Goal: Task Accomplishment & Management: Use online tool/utility

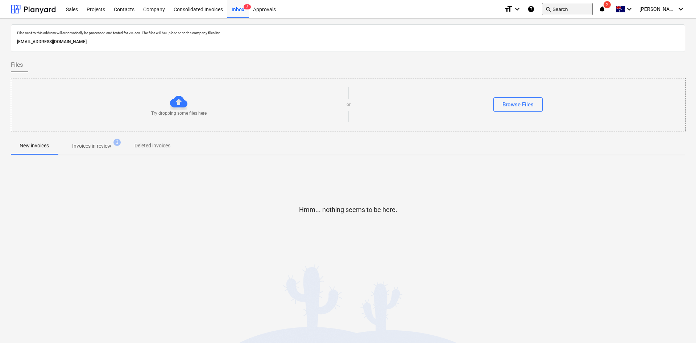
drag, startPoint x: 0, startPoint y: 0, endPoint x: 551, endPoint y: 5, distance: 551.4
click at [551, 5] on button "search Search" at bounding box center [567, 9] width 51 height 12
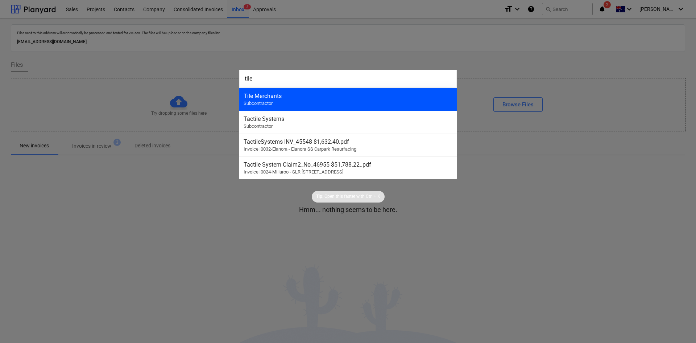
type input "tile"
click at [260, 97] on div "Tile Merchants" at bounding box center [348, 95] width 209 height 7
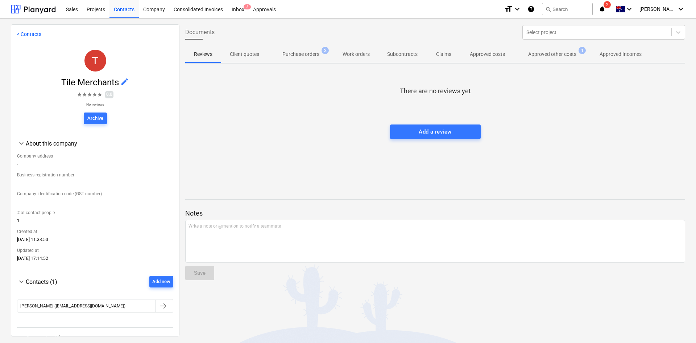
click at [299, 52] on p "Purchase orders" at bounding box center [300, 54] width 37 height 8
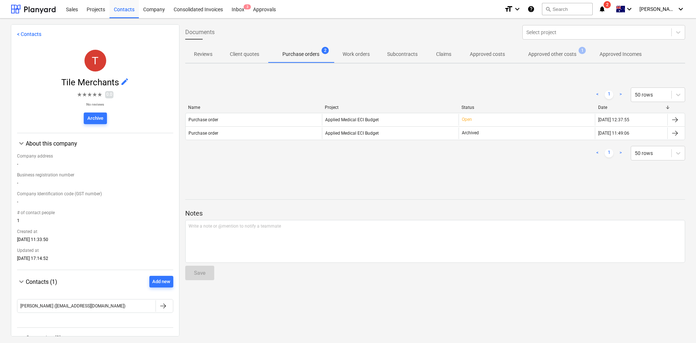
click at [560, 51] on p "Approved other costs" at bounding box center [552, 54] width 48 height 8
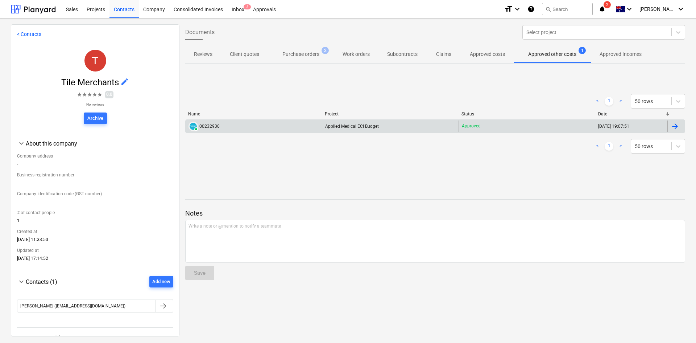
click at [349, 127] on span "Applied Medical ECI Budget" at bounding box center [352, 126] width 54 height 5
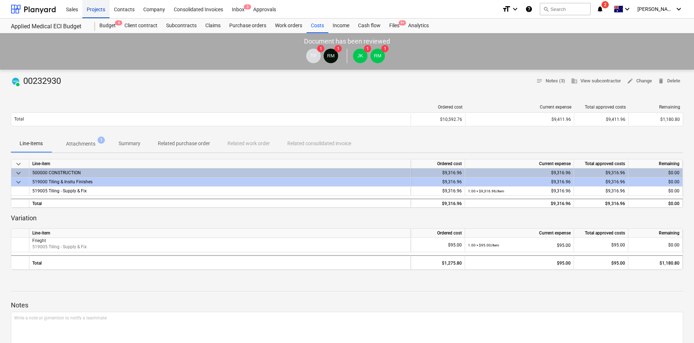
click at [95, 11] on div "Projects" at bounding box center [95, 9] width 27 height 18
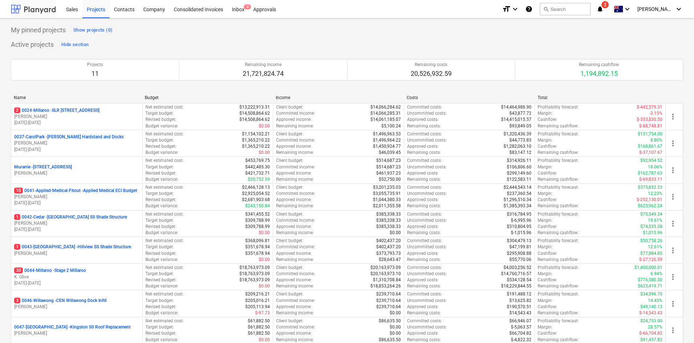
click at [37, 6] on div at bounding box center [33, 9] width 45 height 18
click at [19, 7] on div at bounding box center [33, 9] width 45 height 18
click at [244, 10] on div "Inbox 3" at bounding box center [237, 9] width 21 height 18
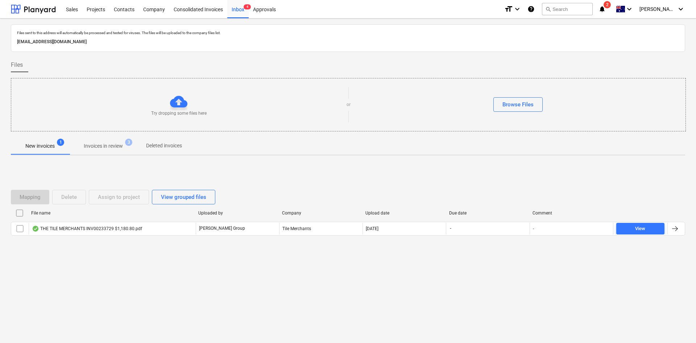
click at [110, 230] on div "THE TILE MERCHANTS INV00233729 $1,180.80.pdf" at bounding box center [87, 228] width 110 height 6
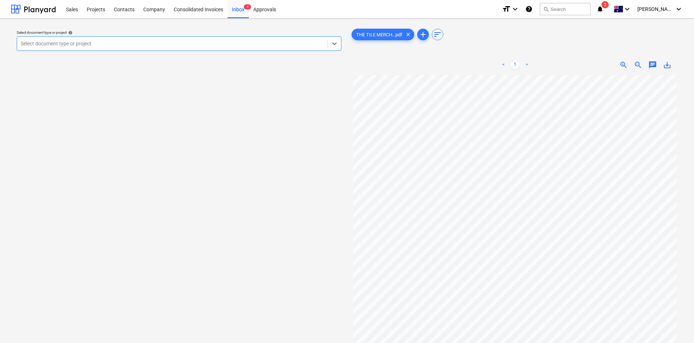
click at [231, 42] on div at bounding box center [172, 43] width 303 height 7
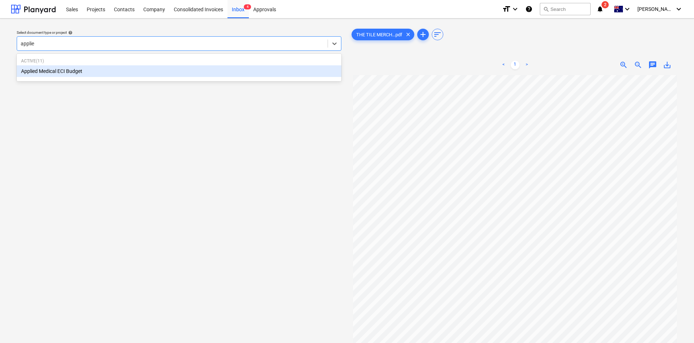
type input "applied"
click at [160, 70] on div "Applied Medical ECI Budget" at bounding box center [179, 71] width 324 height 12
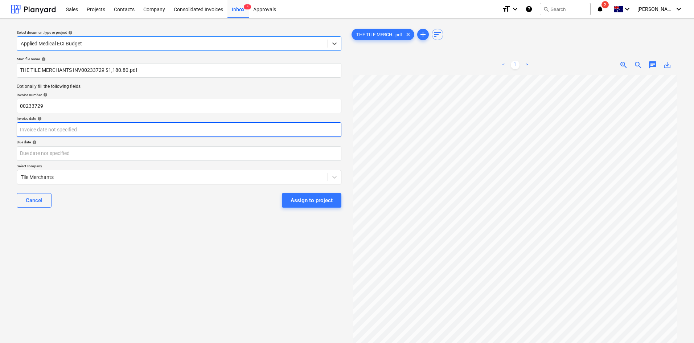
click at [97, 131] on body "Sales Projects Contacts Company Consolidated Invoices Inbox 4 Approvals format_…" at bounding box center [347, 171] width 694 height 343
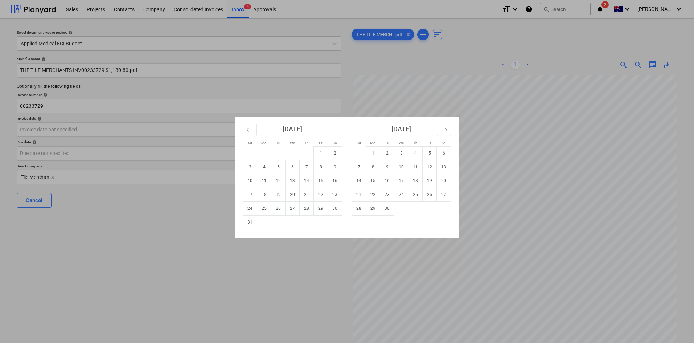
click at [459, 55] on div "Su Mo Tu We Th Fr Sa Su Mo Tu We Th Fr Sa [DATE] 1 2 3 4 5 6 7 8 9 10 11 12 13 …" at bounding box center [347, 171] width 694 height 343
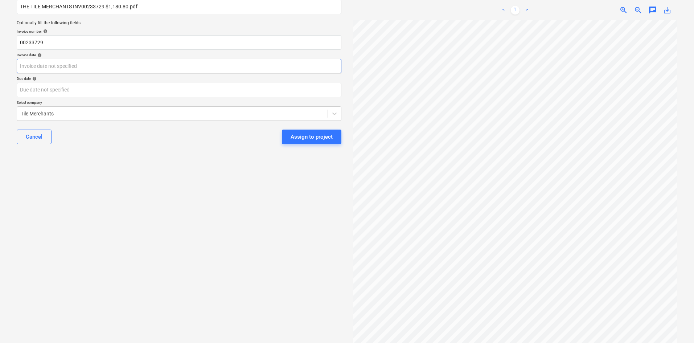
click at [87, 66] on body "Sales Projects Contacts Company Consolidated Invoices Inbox 4 Approvals format_…" at bounding box center [347, 108] width 694 height 343
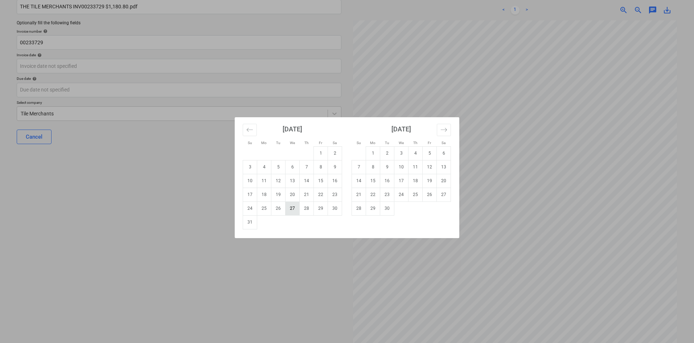
click at [294, 207] on td "27" at bounding box center [292, 208] width 14 height 14
type input "[DATE]"
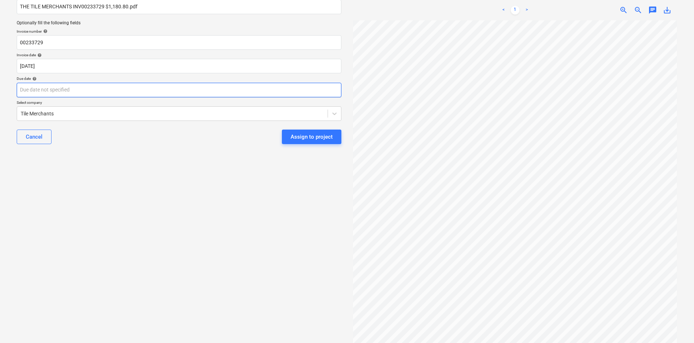
click at [123, 93] on body "Sales Projects Contacts Company Consolidated Invoices Inbox 4 Approvals format_…" at bounding box center [347, 108] width 694 height 343
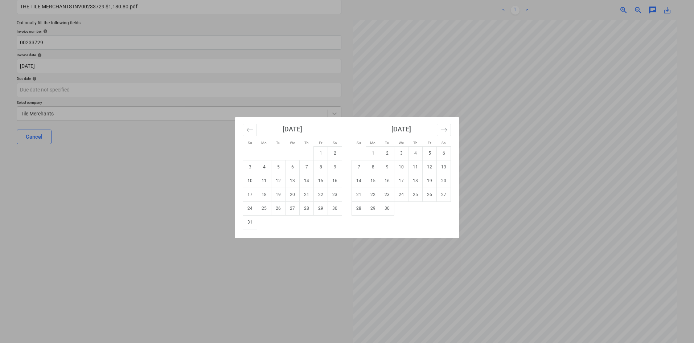
click at [294, 208] on td "27" at bounding box center [292, 208] width 14 height 14
type input "[DATE]"
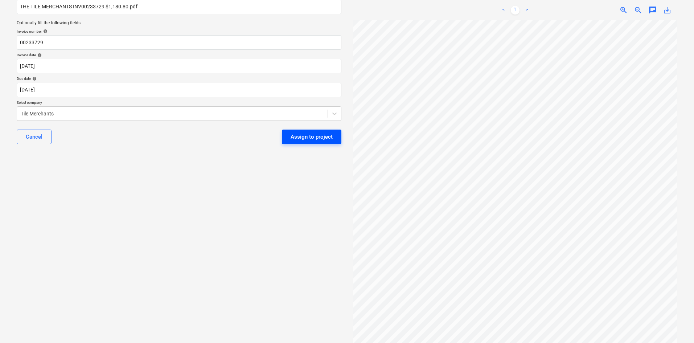
click at [294, 138] on div "Assign to project" at bounding box center [311, 136] width 42 height 9
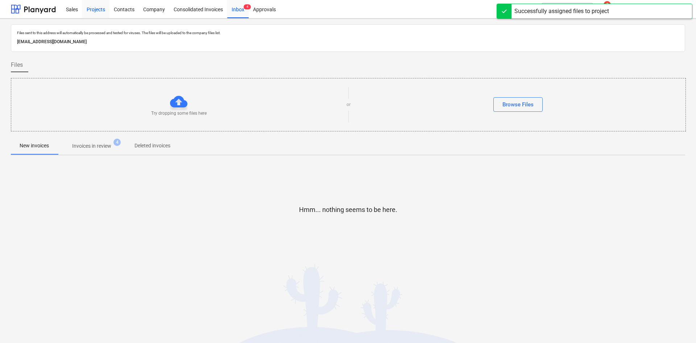
click at [93, 10] on div "Projects" at bounding box center [95, 9] width 27 height 18
